Goal: Task Accomplishment & Management: Manage account settings

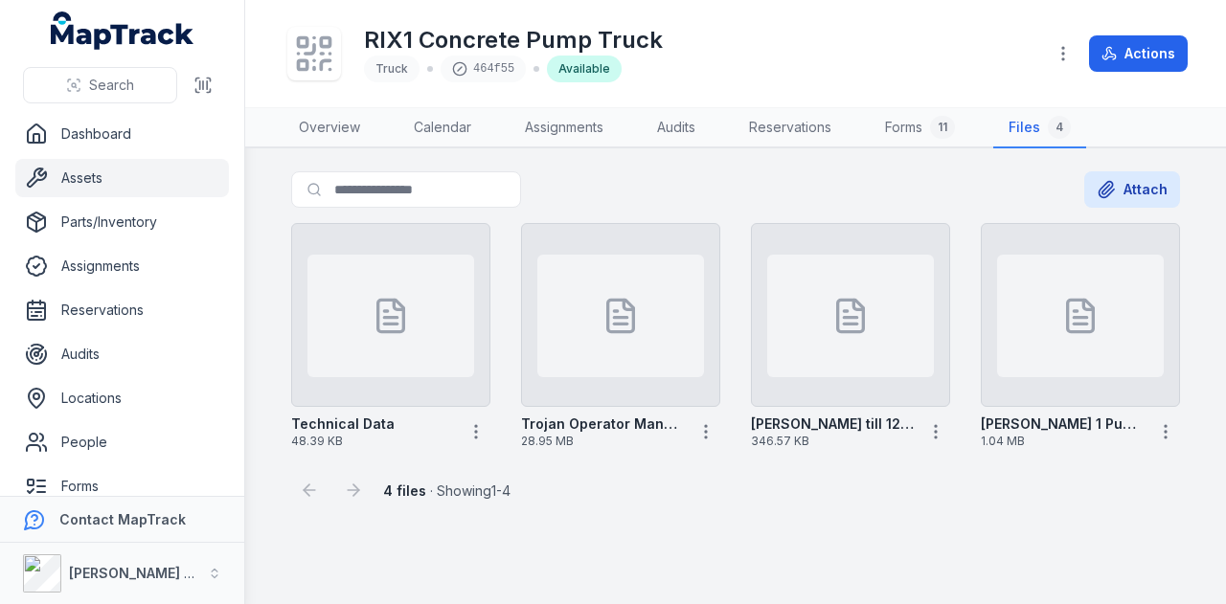
click at [108, 192] on link "Assets" at bounding box center [122, 178] width 214 height 38
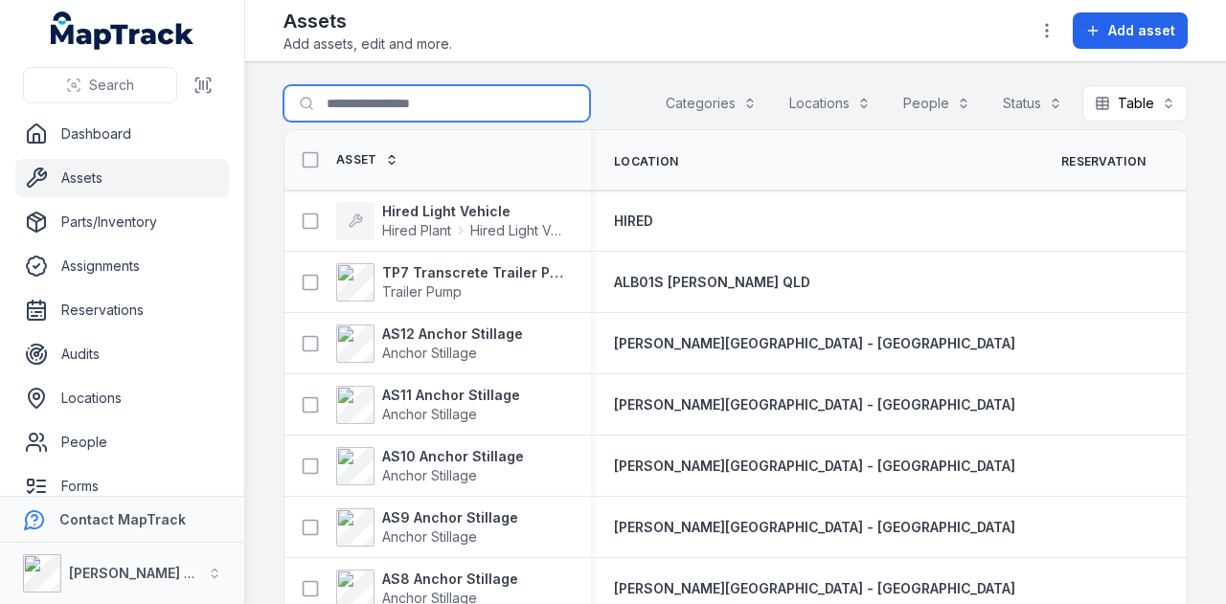
click at [393, 99] on input "Search for assets" at bounding box center [436, 103] width 306 height 36
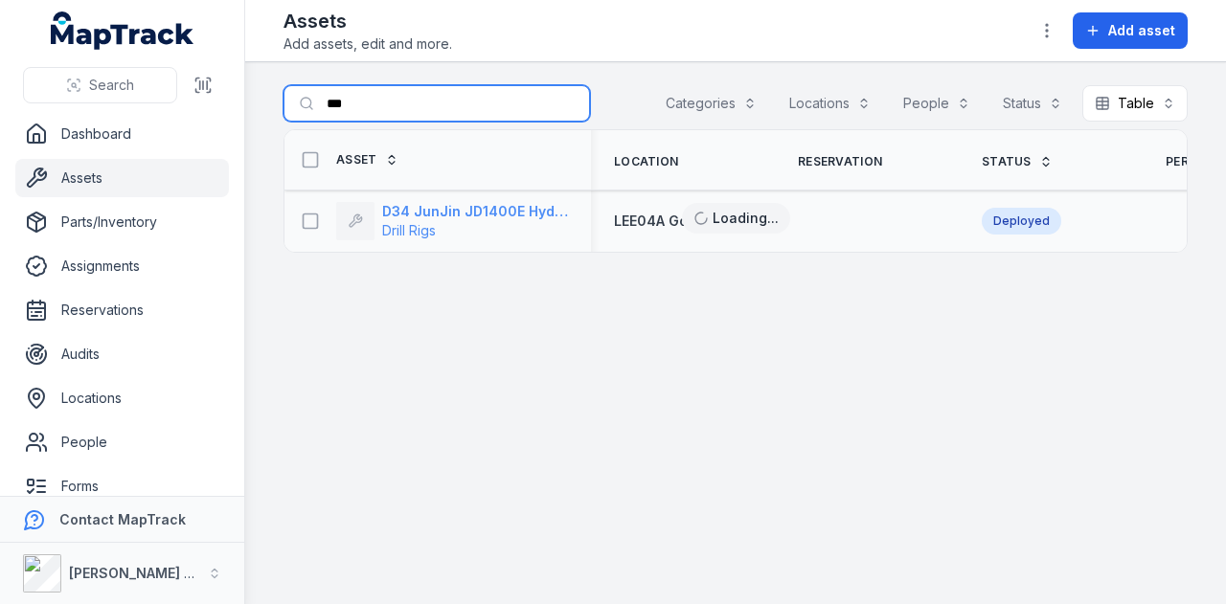
type input "***"
click at [500, 212] on strong "D34 JunJin JD1400E Hydraulic Crawler Drill" at bounding box center [475, 211] width 186 height 19
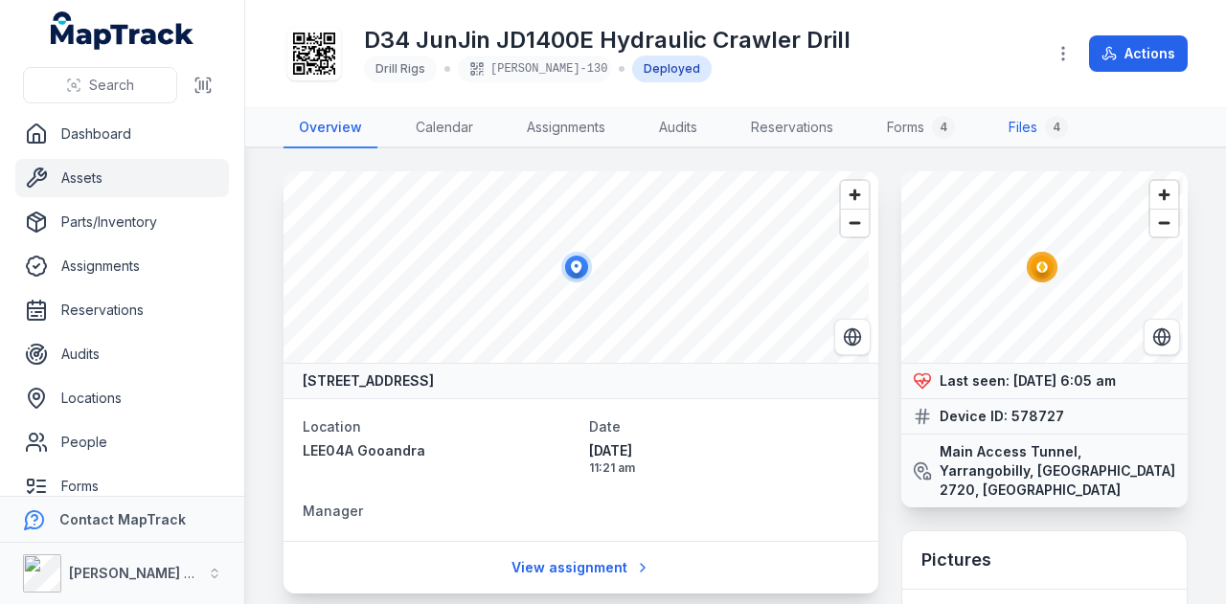
click at [1040, 134] on link "Files 4" at bounding box center [1038, 128] width 90 height 40
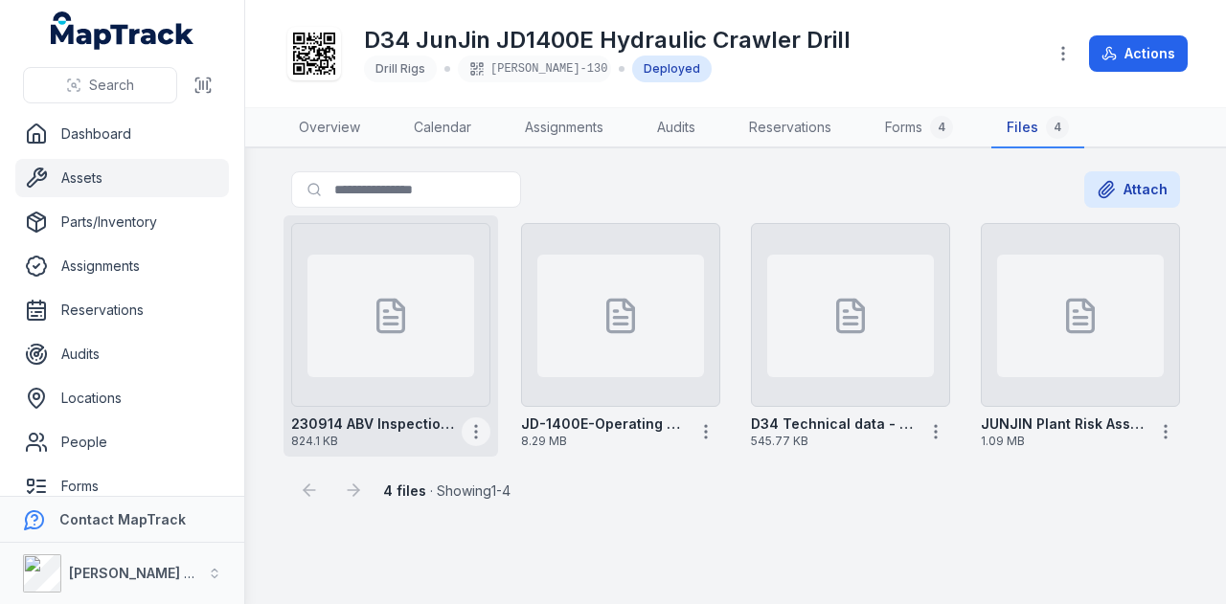
click at [479, 433] on icon "button" at bounding box center [475, 431] width 19 height 19
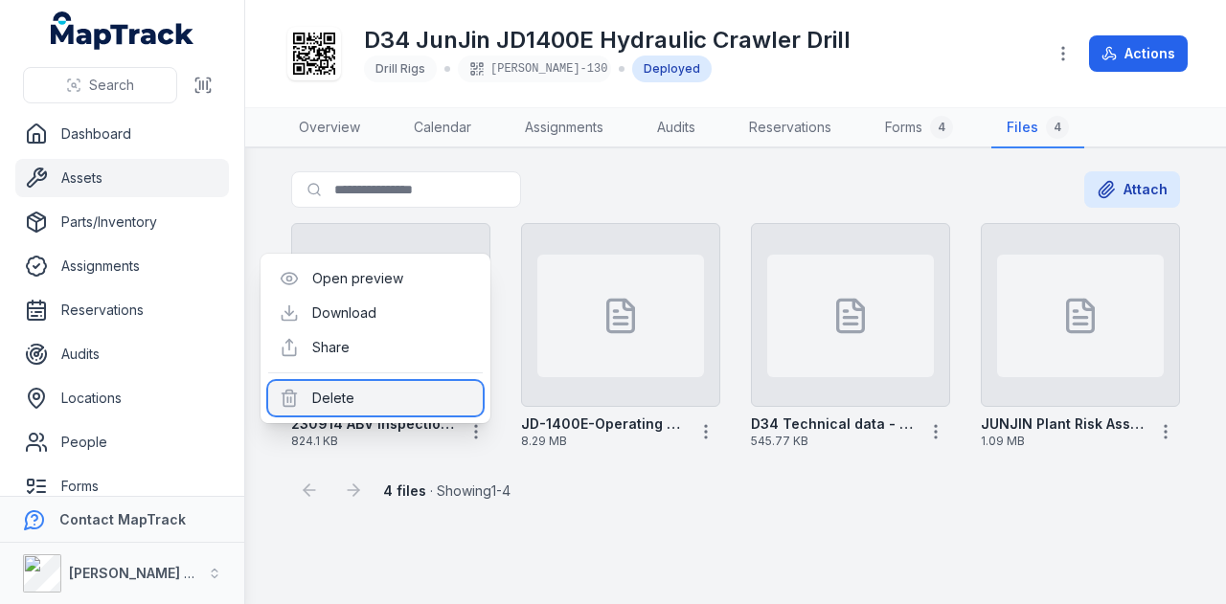
click at [446, 395] on div "Delete" at bounding box center [375, 398] width 214 height 34
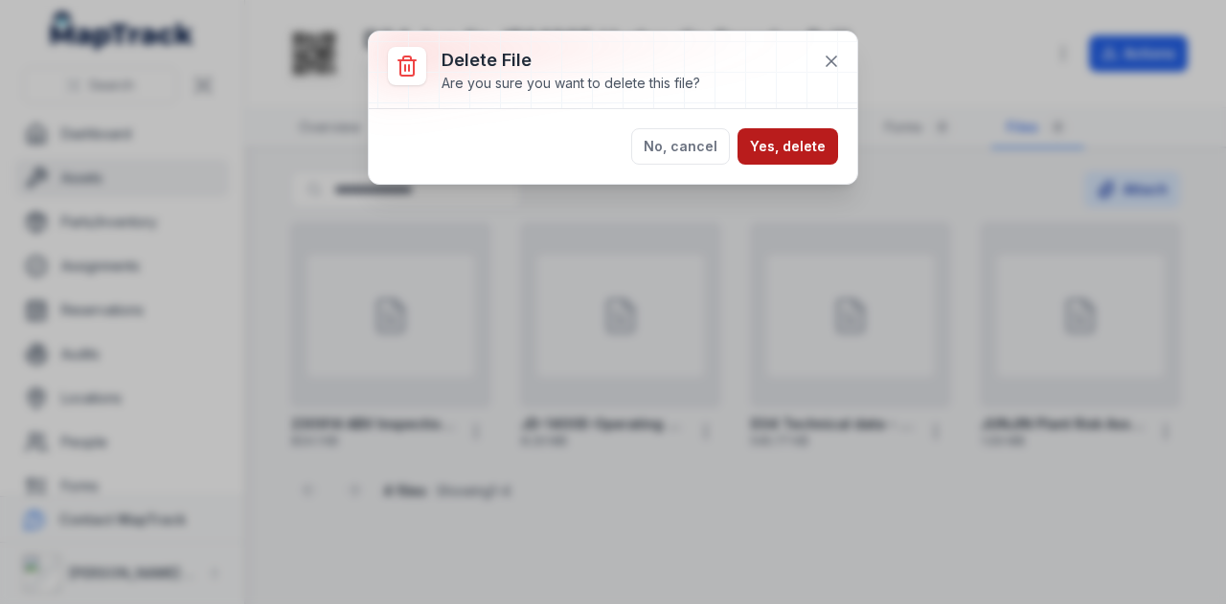
click at [818, 144] on button "Yes, delete" at bounding box center [787, 146] width 101 height 36
